Goal: Information Seeking & Learning: Learn about a topic

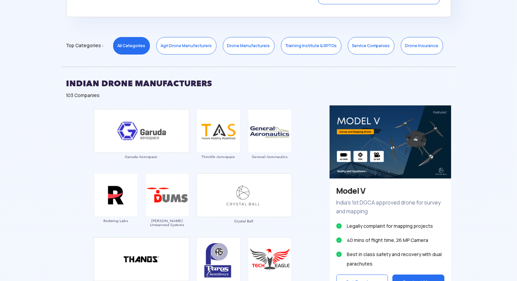
scroll to position [350, 0]
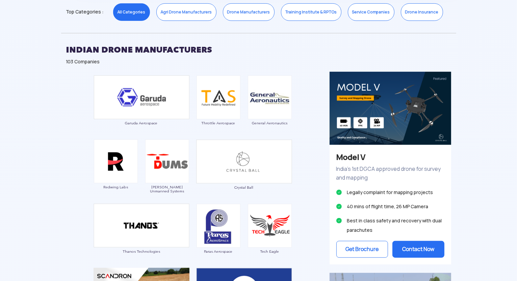
click at [246, 14] on link "Drone Manufacturers" at bounding box center [249, 12] width 52 height 18
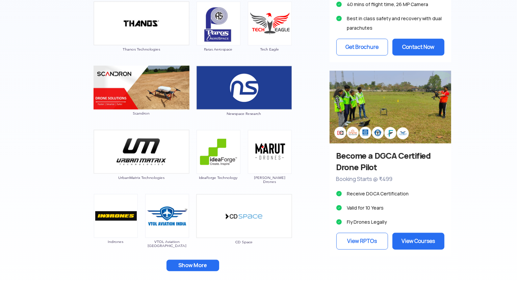
scroll to position [586, 0]
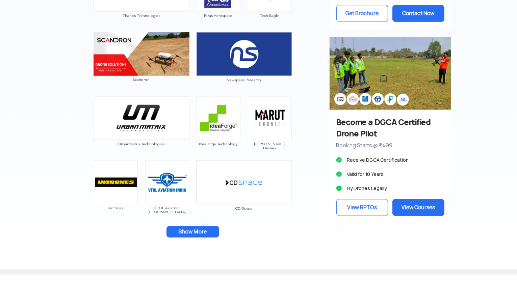
click at [192, 232] on button "Show More" at bounding box center [192, 231] width 53 height 11
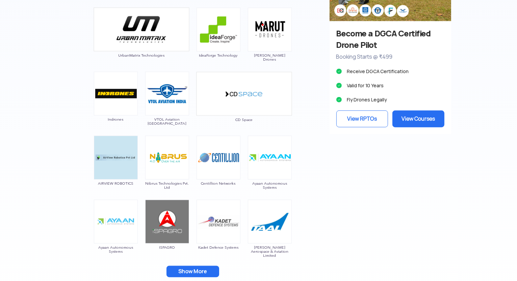
scroll to position [688, 0]
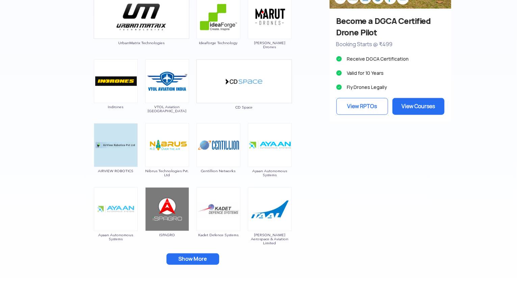
click at [203, 259] on button "Show More" at bounding box center [192, 259] width 53 height 11
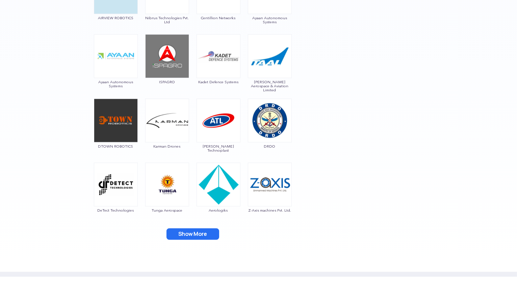
scroll to position [856, 0]
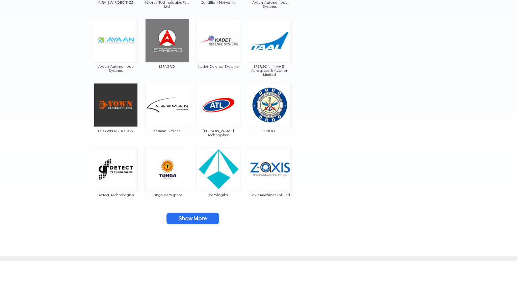
click at [192, 218] on button "Show More" at bounding box center [192, 218] width 53 height 11
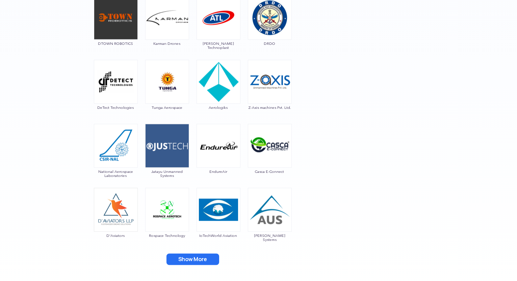
scroll to position [958, 0]
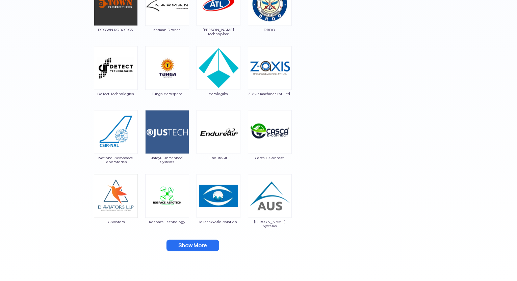
click at [194, 246] on button "Show More" at bounding box center [192, 245] width 53 height 11
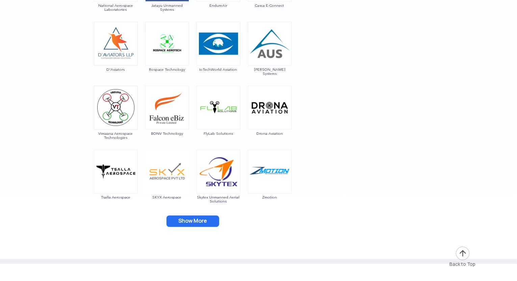
scroll to position [1126, 0]
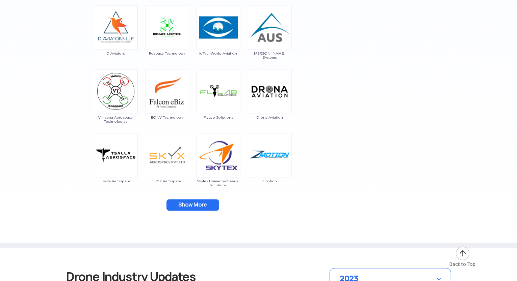
click at [195, 203] on button "Show More" at bounding box center [192, 205] width 53 height 11
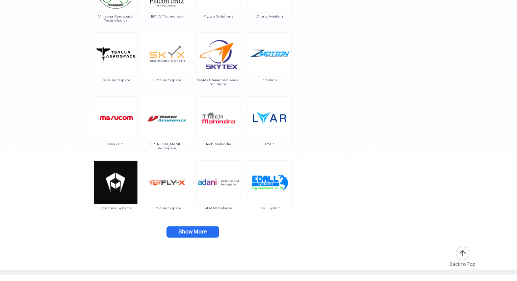
scroll to position [1261, 0]
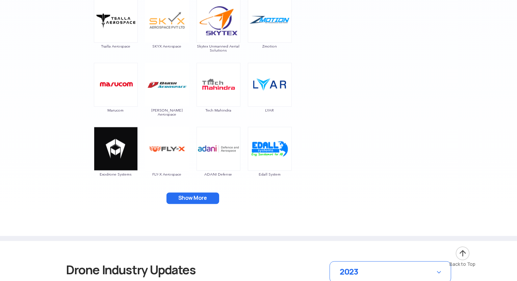
click at [196, 196] on button "Show More" at bounding box center [192, 198] width 53 height 11
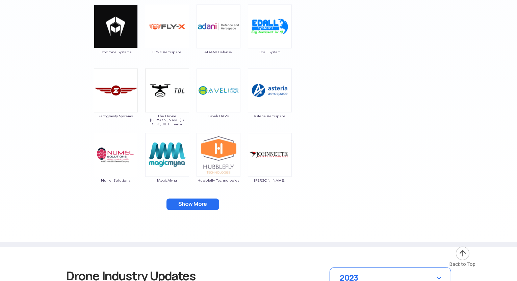
scroll to position [1396, 0]
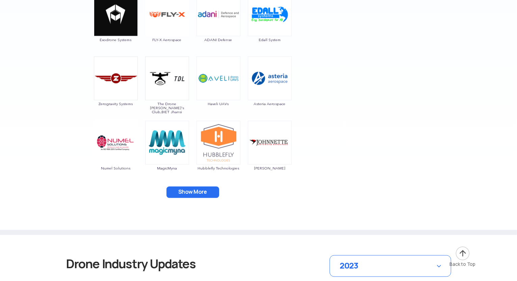
click at [187, 191] on button "Show More" at bounding box center [192, 192] width 53 height 11
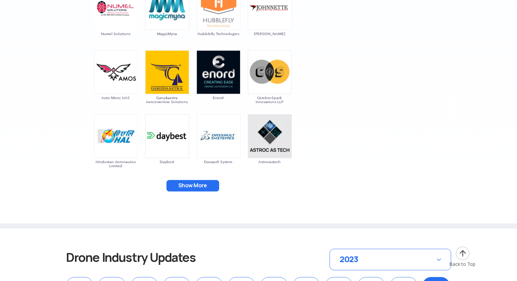
scroll to position [1531, 0]
click at [190, 185] on button "Show More" at bounding box center [192, 185] width 53 height 11
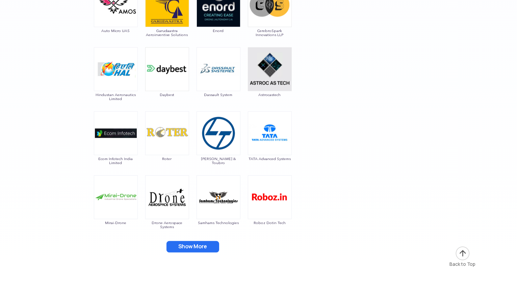
scroll to position [1599, 0]
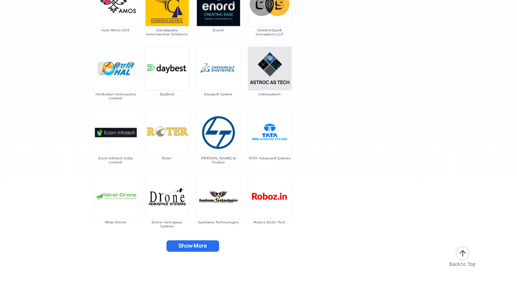
click at [190, 245] on button "Show More" at bounding box center [192, 246] width 53 height 11
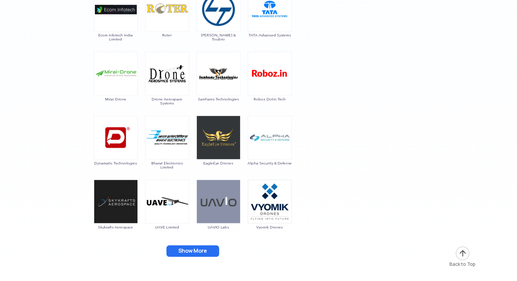
scroll to position [1734, 0]
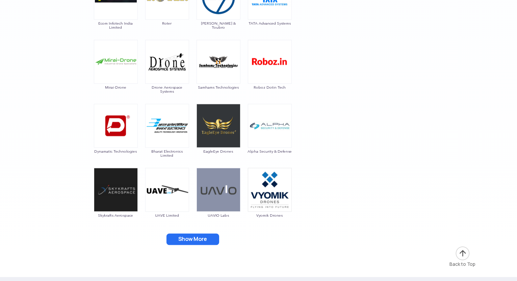
click at [188, 238] on button "Show More" at bounding box center [192, 239] width 53 height 11
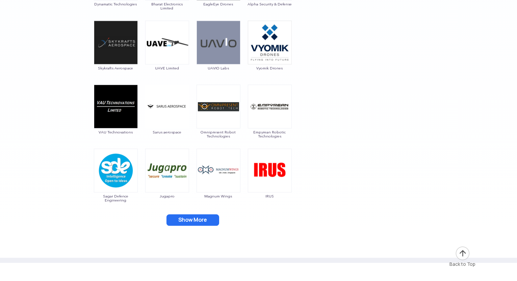
scroll to position [1903, 0]
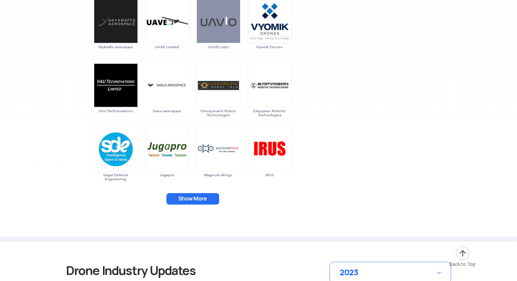
click at [201, 199] on button "Show More" at bounding box center [192, 198] width 53 height 11
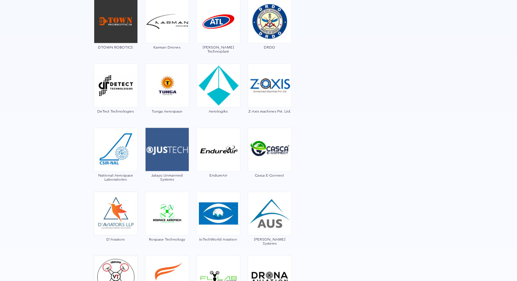
scroll to position [924, 0]
